Goal: Task Accomplishment & Management: Manage account settings

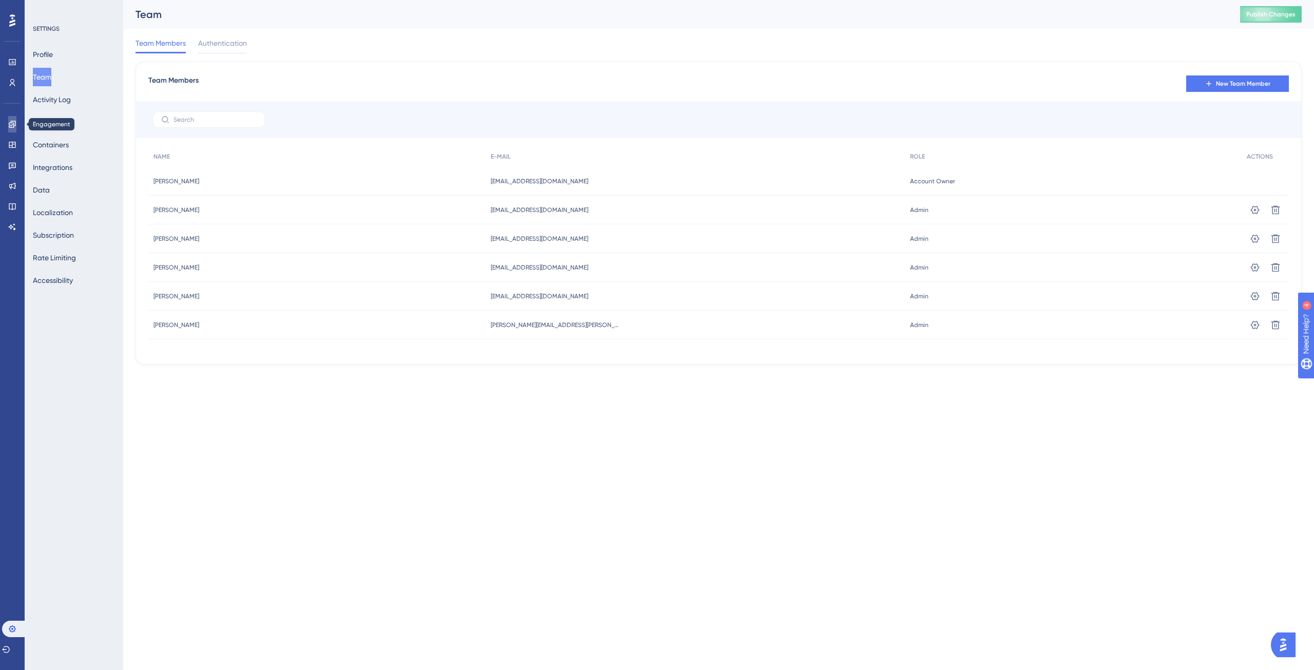
click at [12, 120] on link at bounding box center [12, 124] width 8 height 16
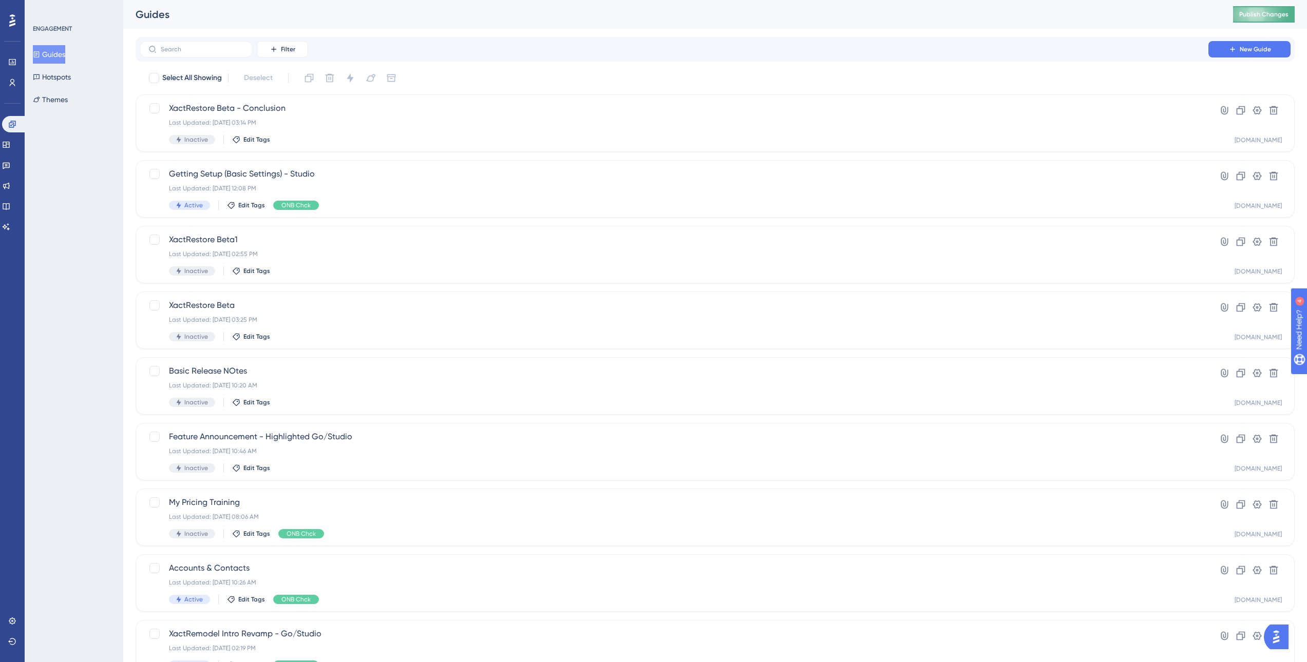
click at [1272, 19] on button "Publish Changes" at bounding box center [1264, 14] width 62 height 16
click at [14, 63] on icon at bounding box center [12, 62] width 8 height 8
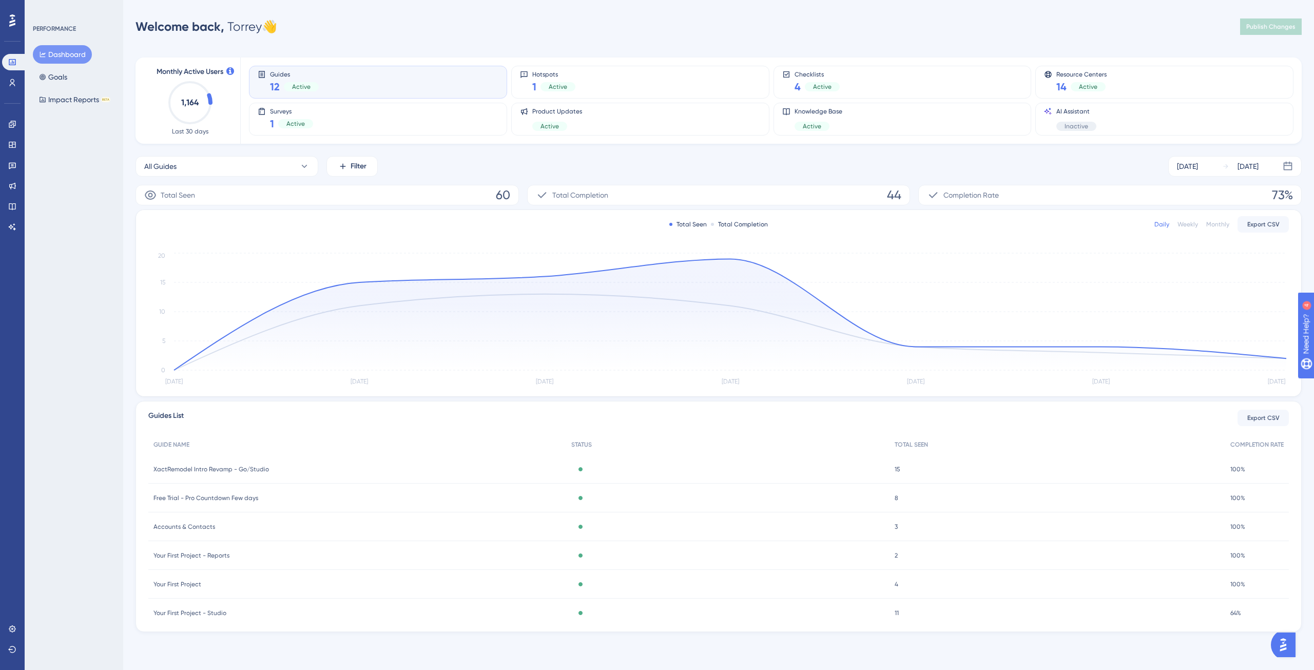
click at [89, 225] on div "PERFORMANCE Dashboard Goals Impact Reports BETA" at bounding box center [74, 335] width 99 height 670
